Goal: Task Accomplishment & Management: Use online tool/utility

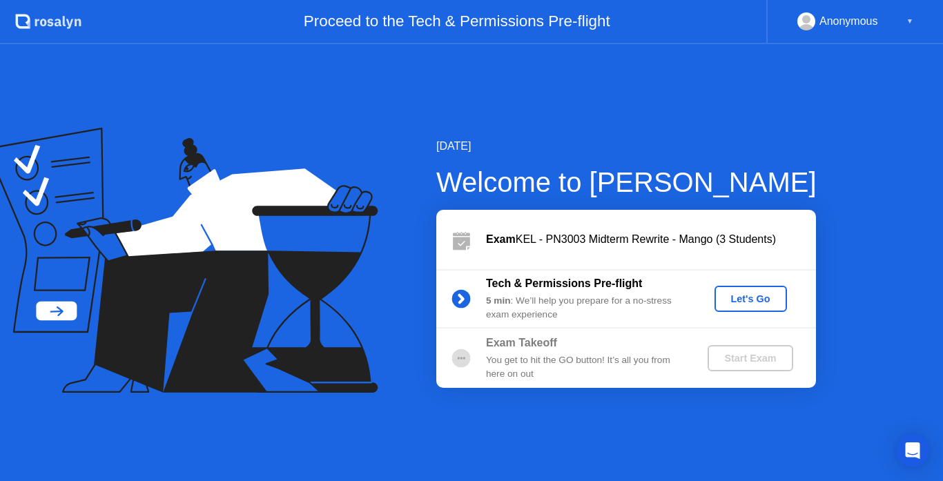
click at [745, 302] on div "Let's Go" at bounding box center [750, 298] width 61 height 11
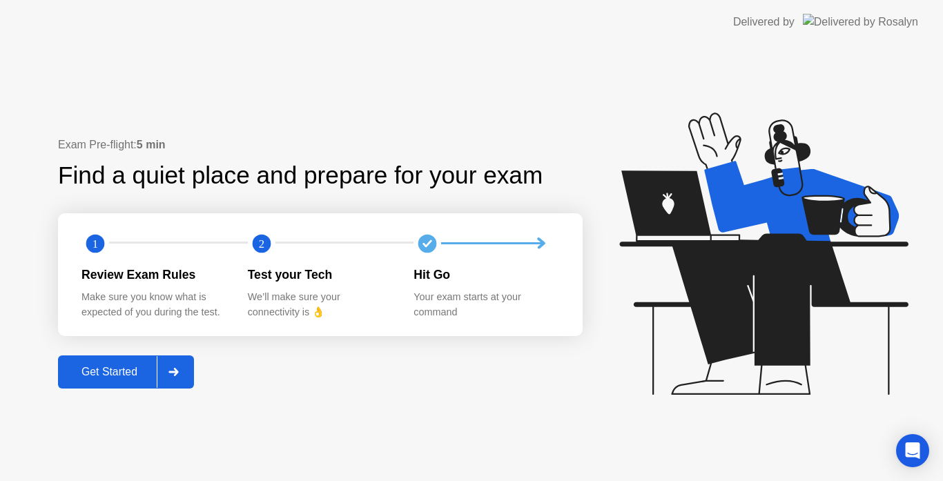
click at [113, 371] on div "Get Started" at bounding box center [109, 372] width 95 height 12
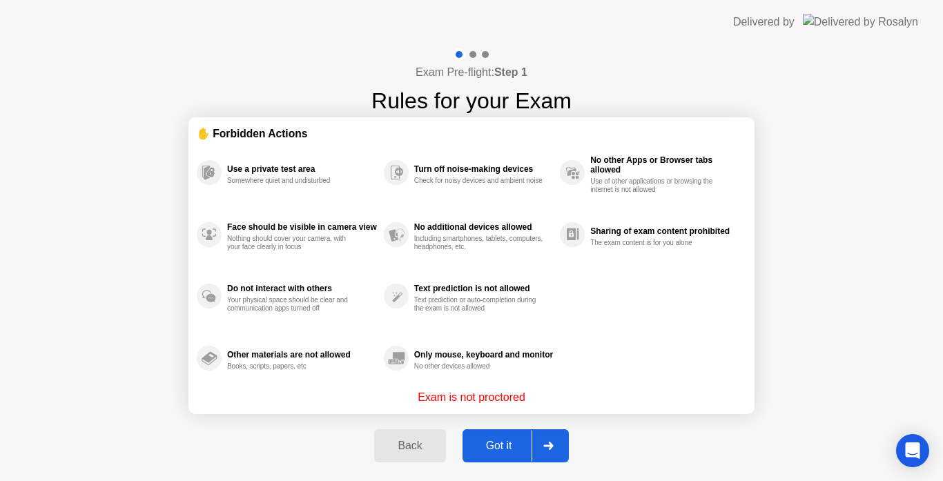
click at [503, 446] on div "Got it" at bounding box center [499, 446] width 65 height 12
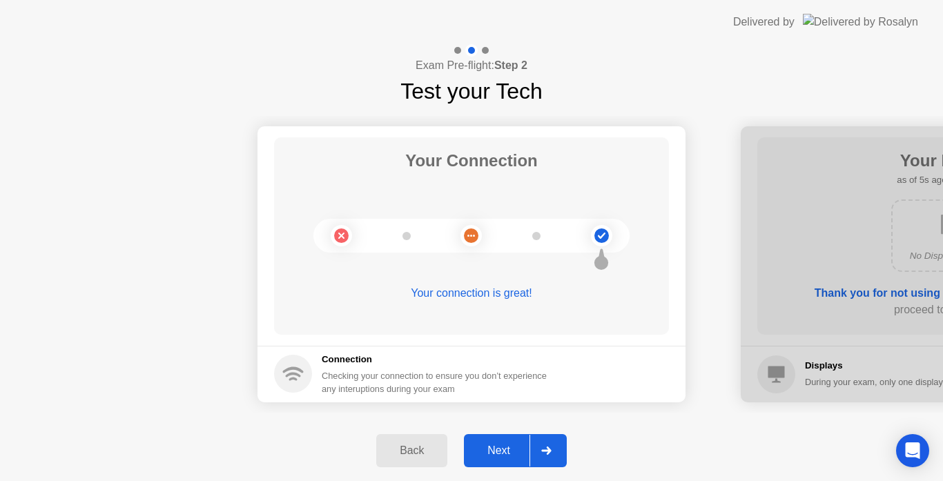
click at [503, 446] on div "Next" at bounding box center [498, 451] width 61 height 12
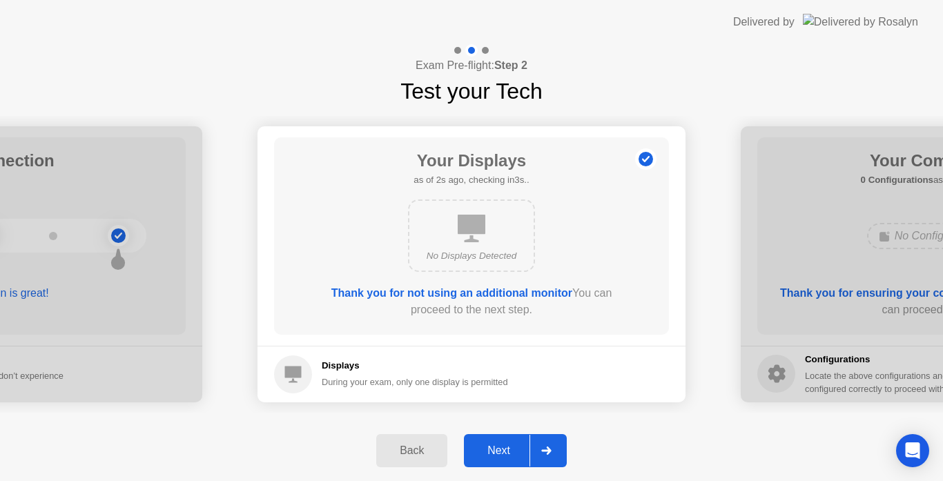
click at [502, 446] on div "Next" at bounding box center [498, 451] width 61 height 12
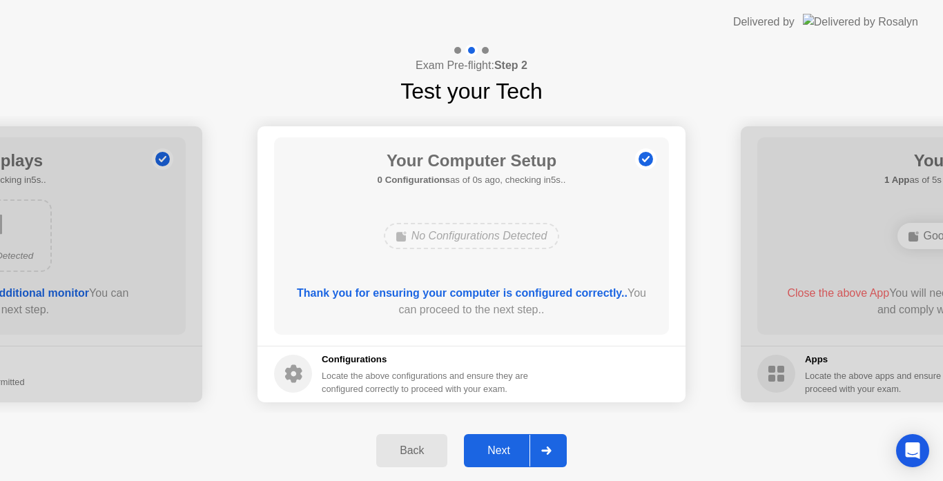
click at [502, 446] on div "Next" at bounding box center [498, 451] width 61 height 12
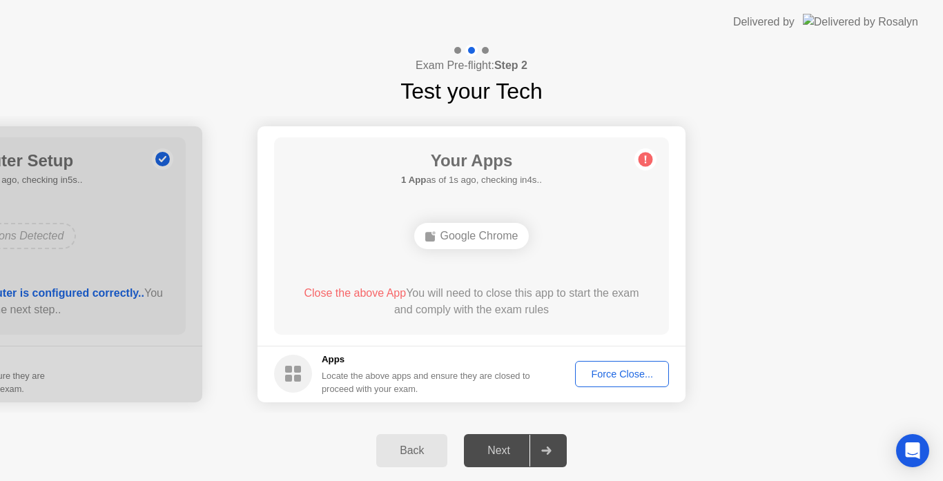
click at [606, 369] on div "Force Close..." at bounding box center [622, 374] width 84 height 11
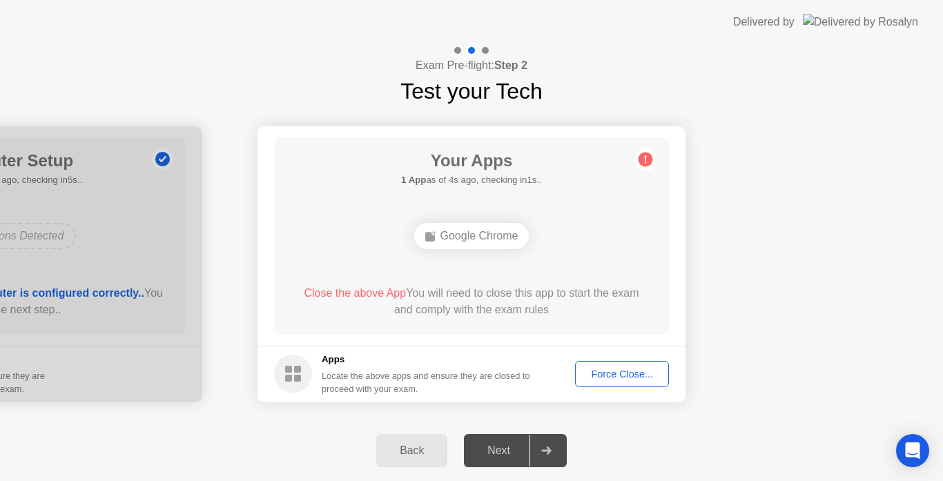
click at [603, 369] on div "Force Close..." at bounding box center [622, 374] width 84 height 11
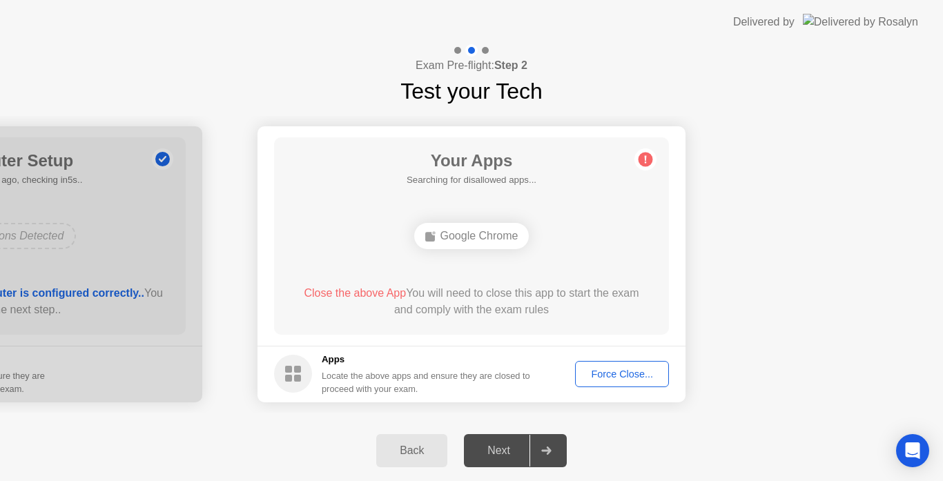
click at [505, 456] on div "Next" at bounding box center [498, 451] width 61 height 12
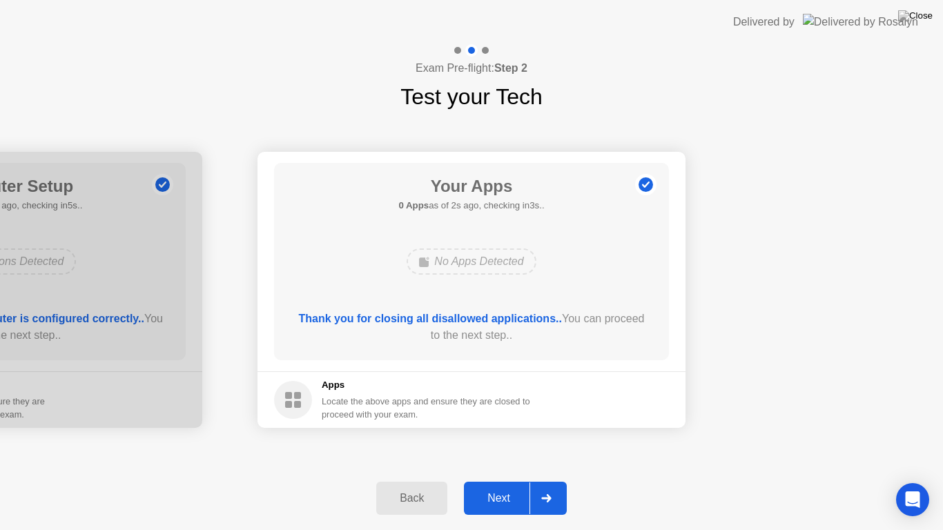
click at [498, 481] on div "Next" at bounding box center [498, 498] width 61 height 12
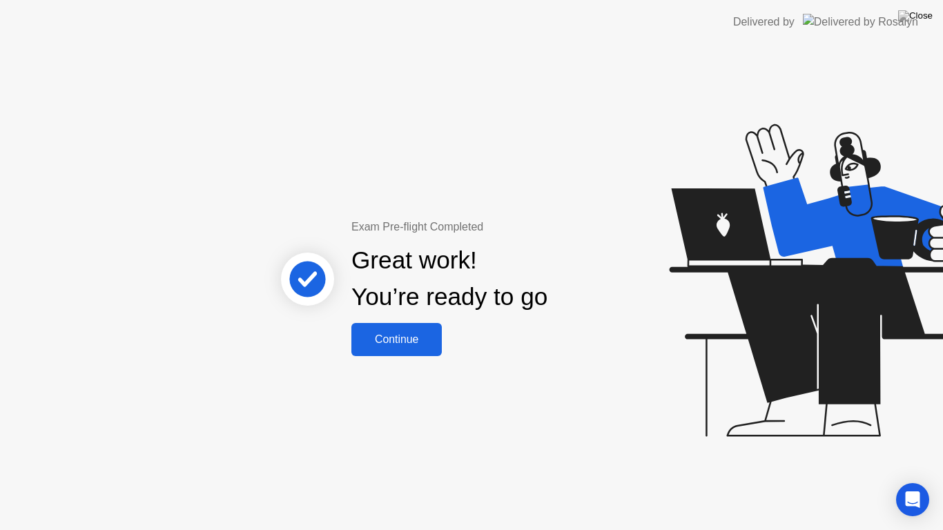
click at [397, 337] on div "Continue" at bounding box center [397, 339] width 82 height 12
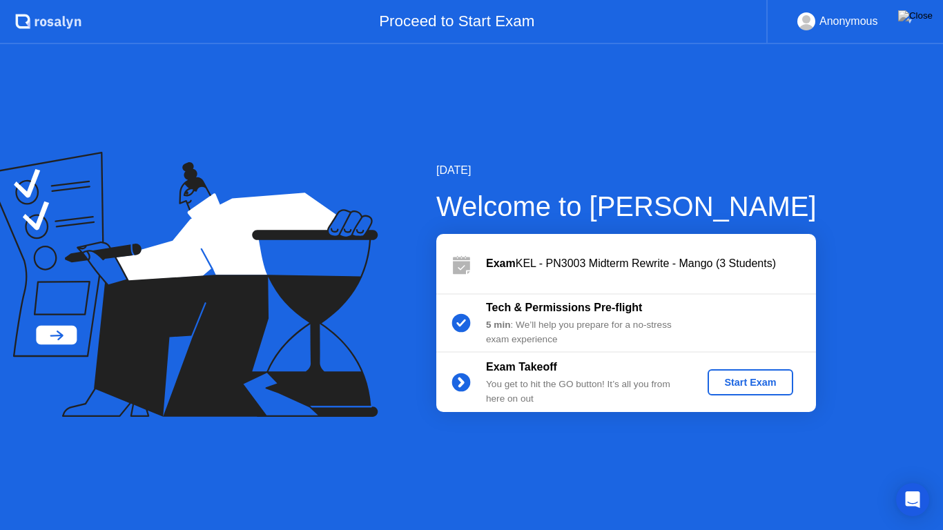
click at [752, 379] on div "Start Exam" at bounding box center [750, 382] width 74 height 11
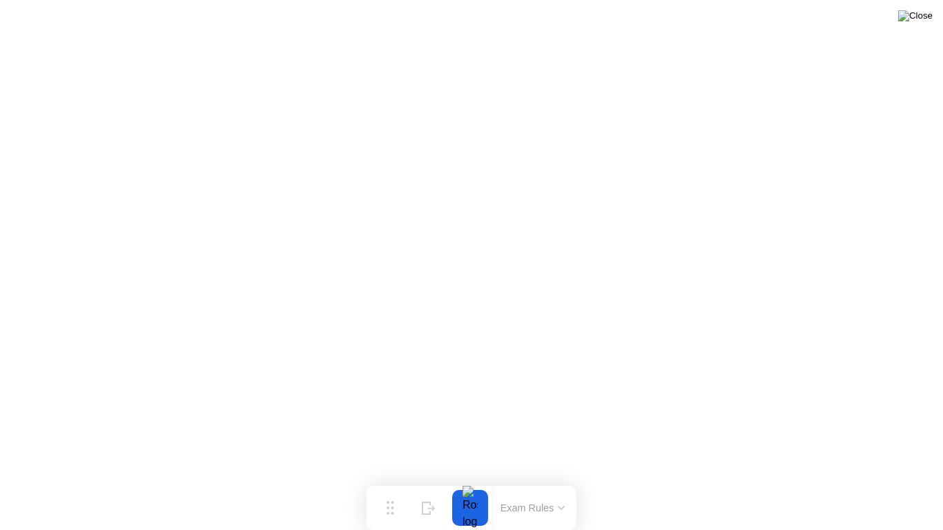
click at [917, 21] on img at bounding box center [915, 15] width 35 height 11
